Goal: Transaction & Acquisition: Book appointment/travel/reservation

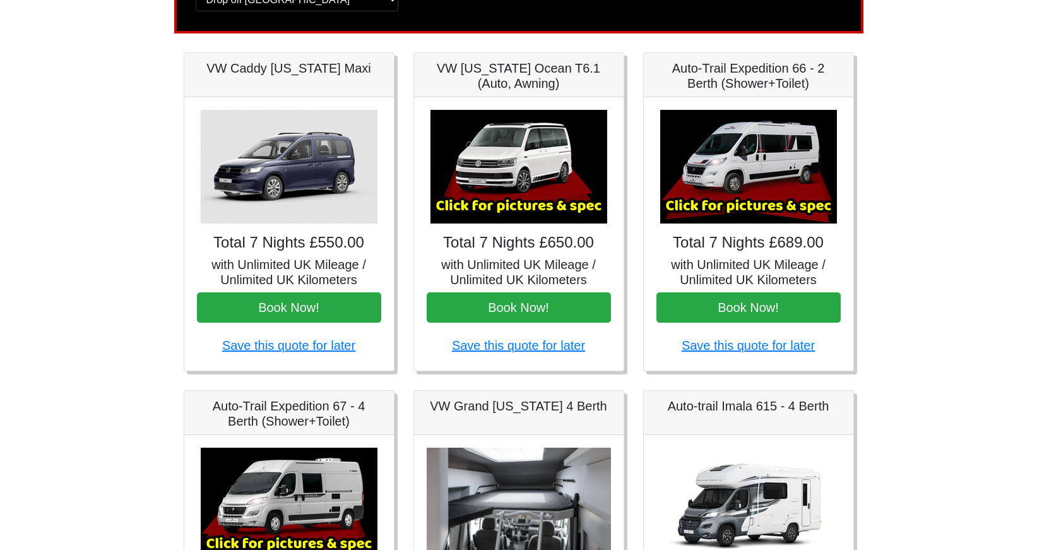
scroll to position [164, 0]
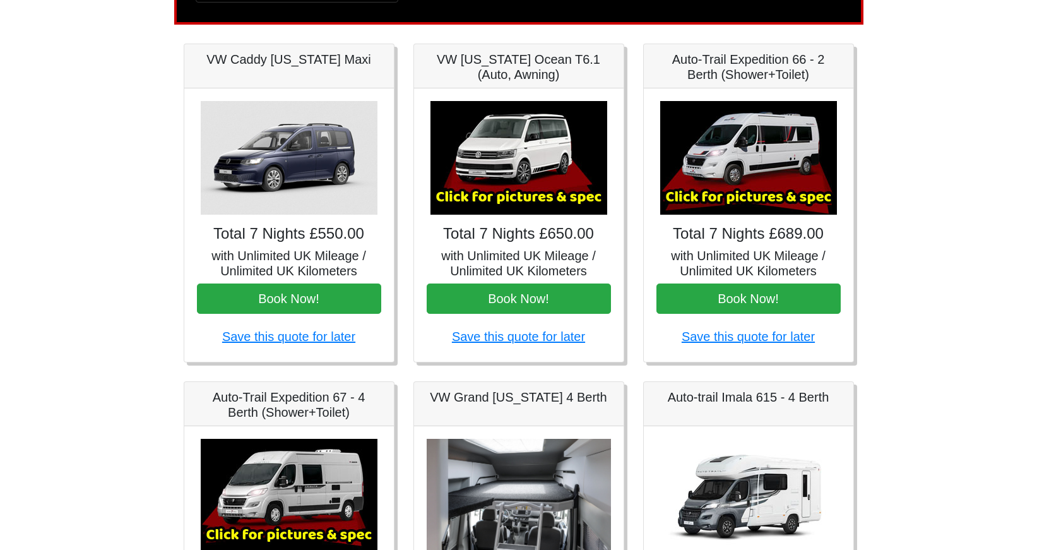
click at [501, 189] on img at bounding box center [519, 158] width 177 height 114
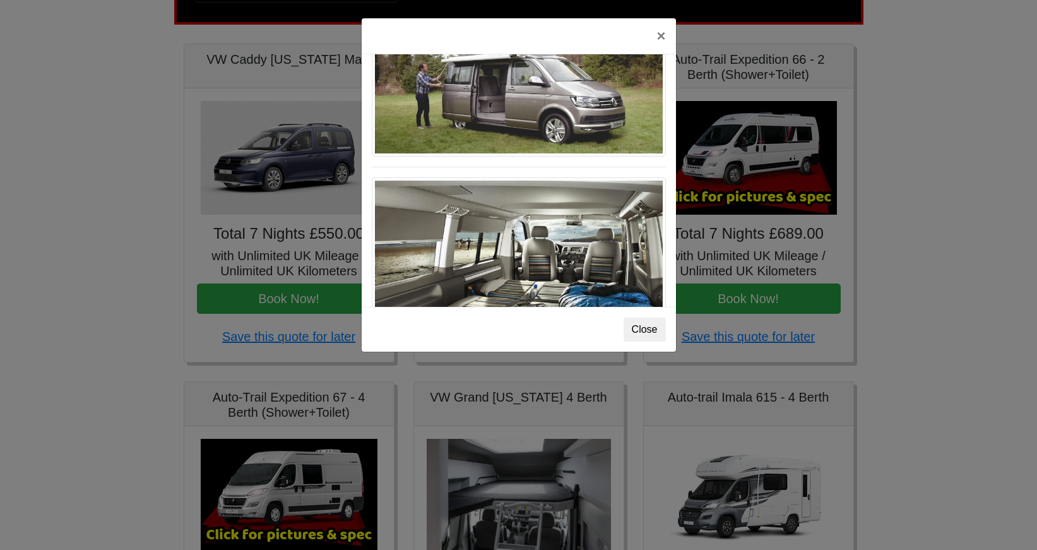
scroll to position [1358, 0]
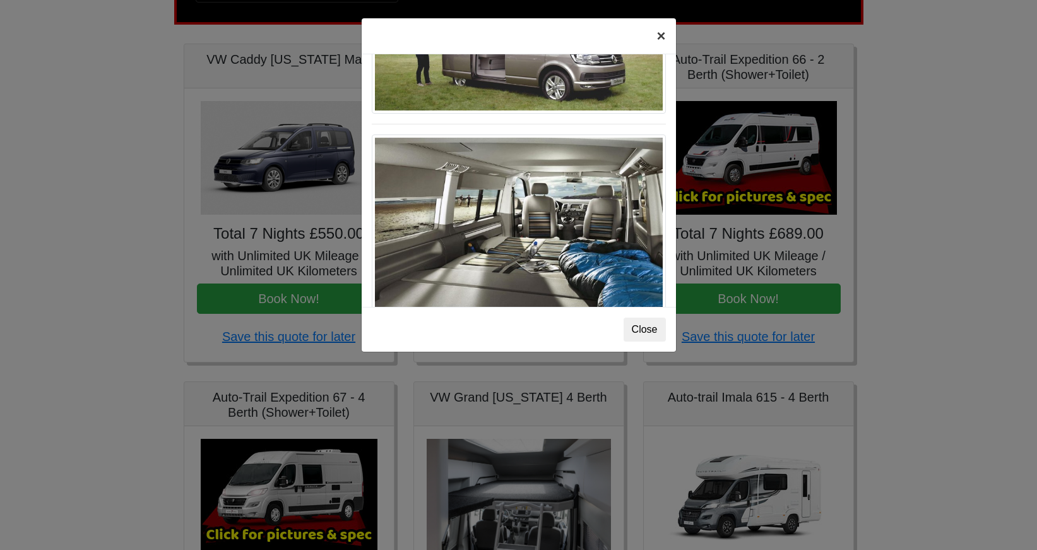
click at [655, 44] on button "×" at bounding box center [661, 35] width 29 height 35
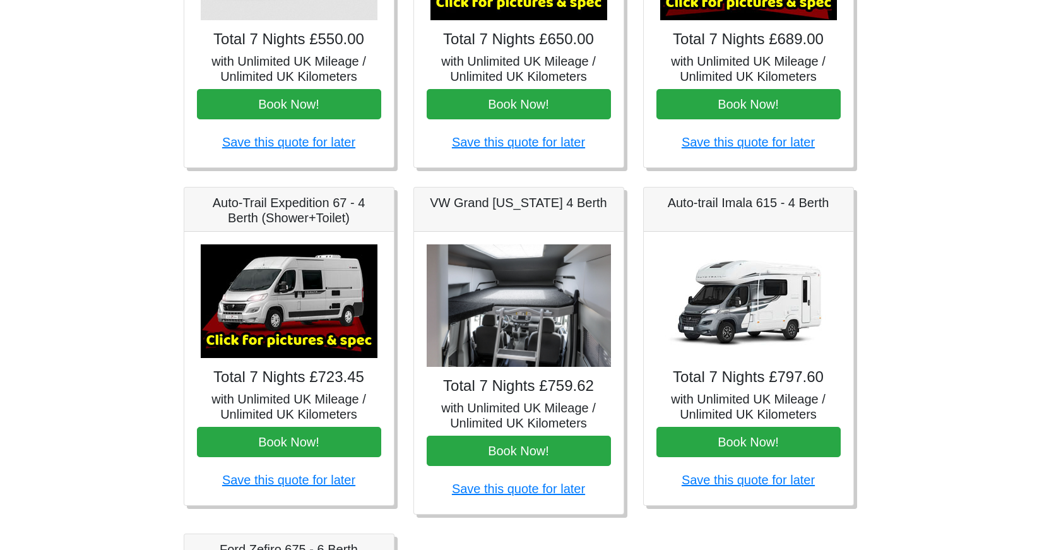
scroll to position [376, 0]
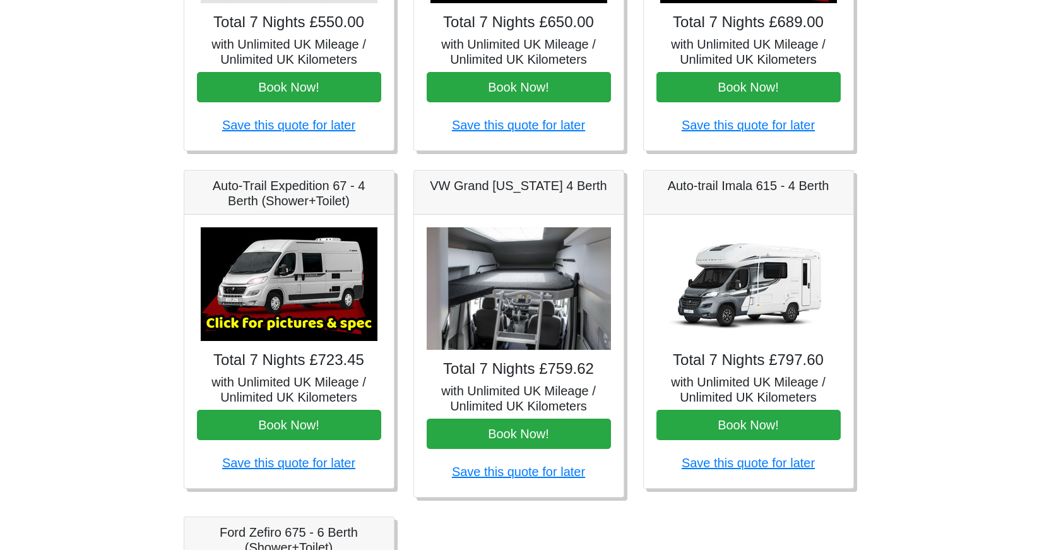
click at [500, 311] on img at bounding box center [519, 288] width 184 height 123
click at [487, 203] on div "VW Grand [US_STATE] 4 Berth" at bounding box center [519, 192] width 210 height 44
click at [487, 304] on img at bounding box center [519, 288] width 184 height 123
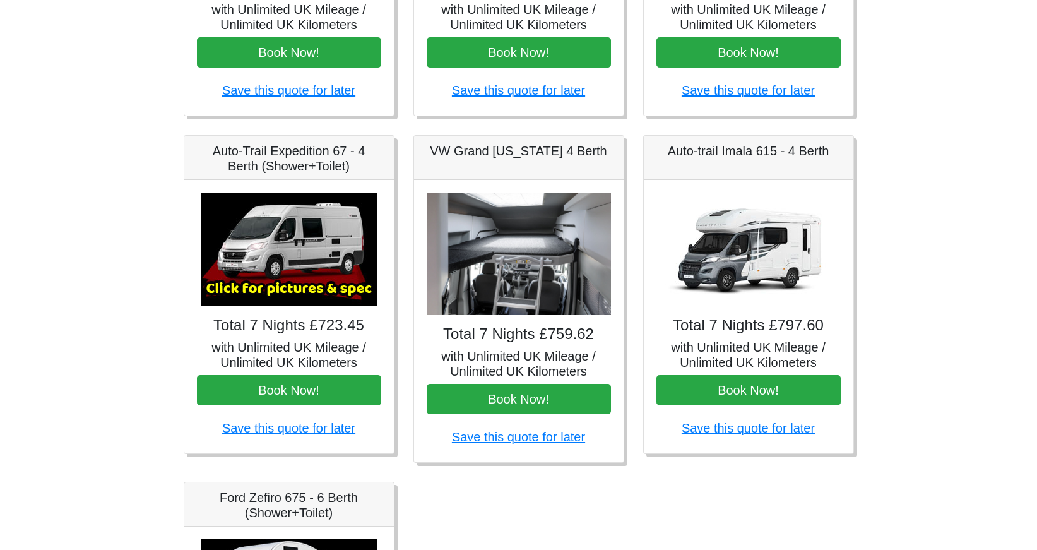
scroll to position [417, 0]
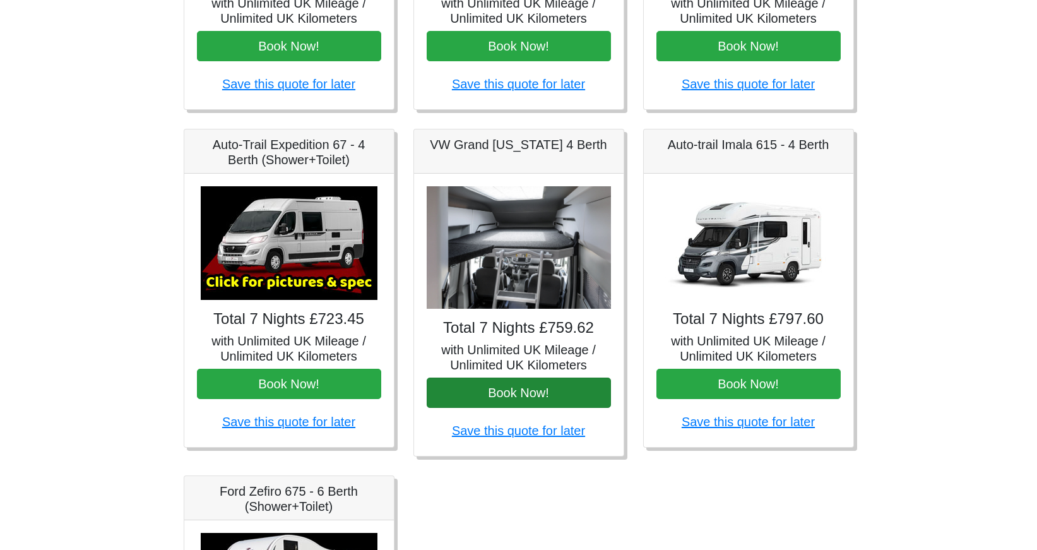
click at [493, 398] on button "Book Now!" at bounding box center [519, 393] width 184 height 30
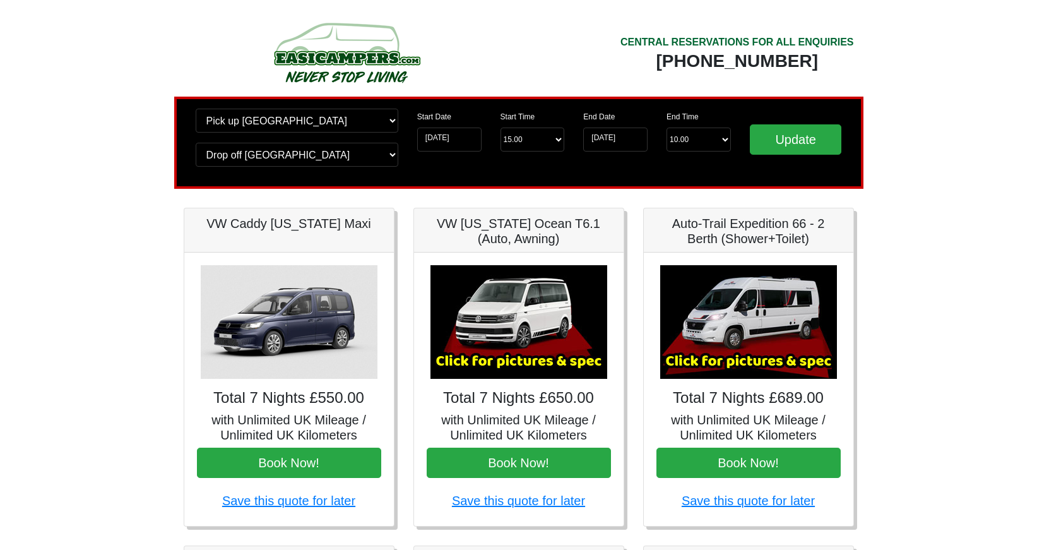
scroll to position [0, 0]
click at [371, 69] on img at bounding box center [347, 52] width 240 height 69
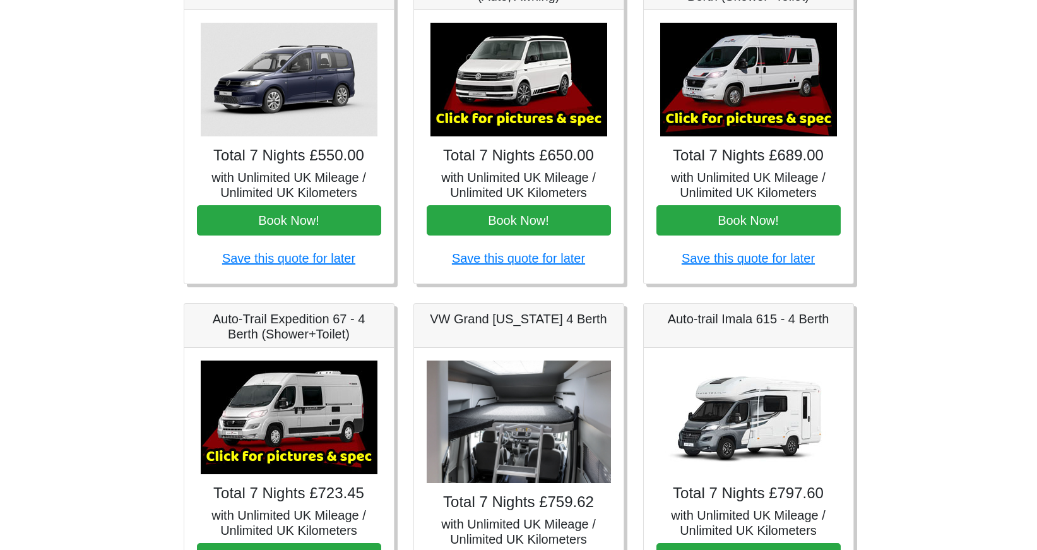
scroll to position [191, 0]
